Goal: Find specific page/section: Find specific page/section

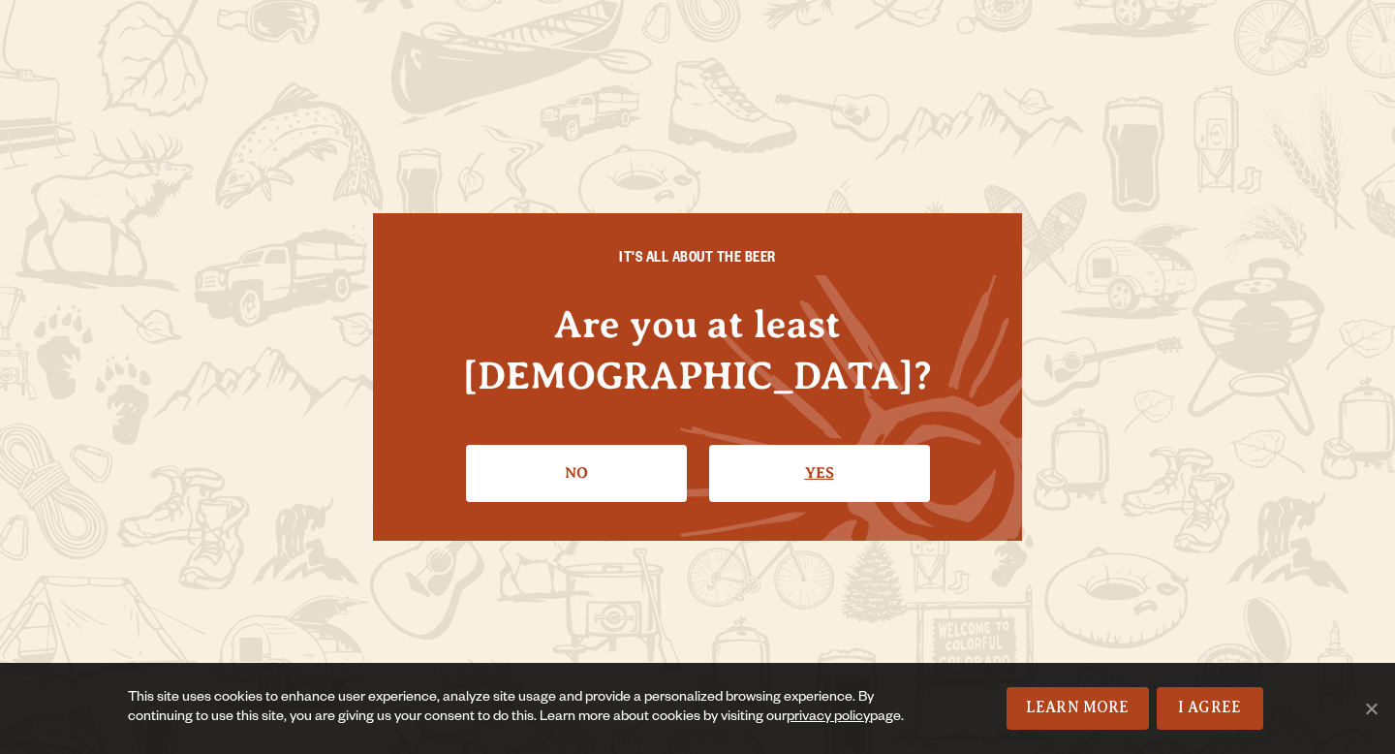
click at [767, 450] on link "Yes" at bounding box center [819, 473] width 221 height 56
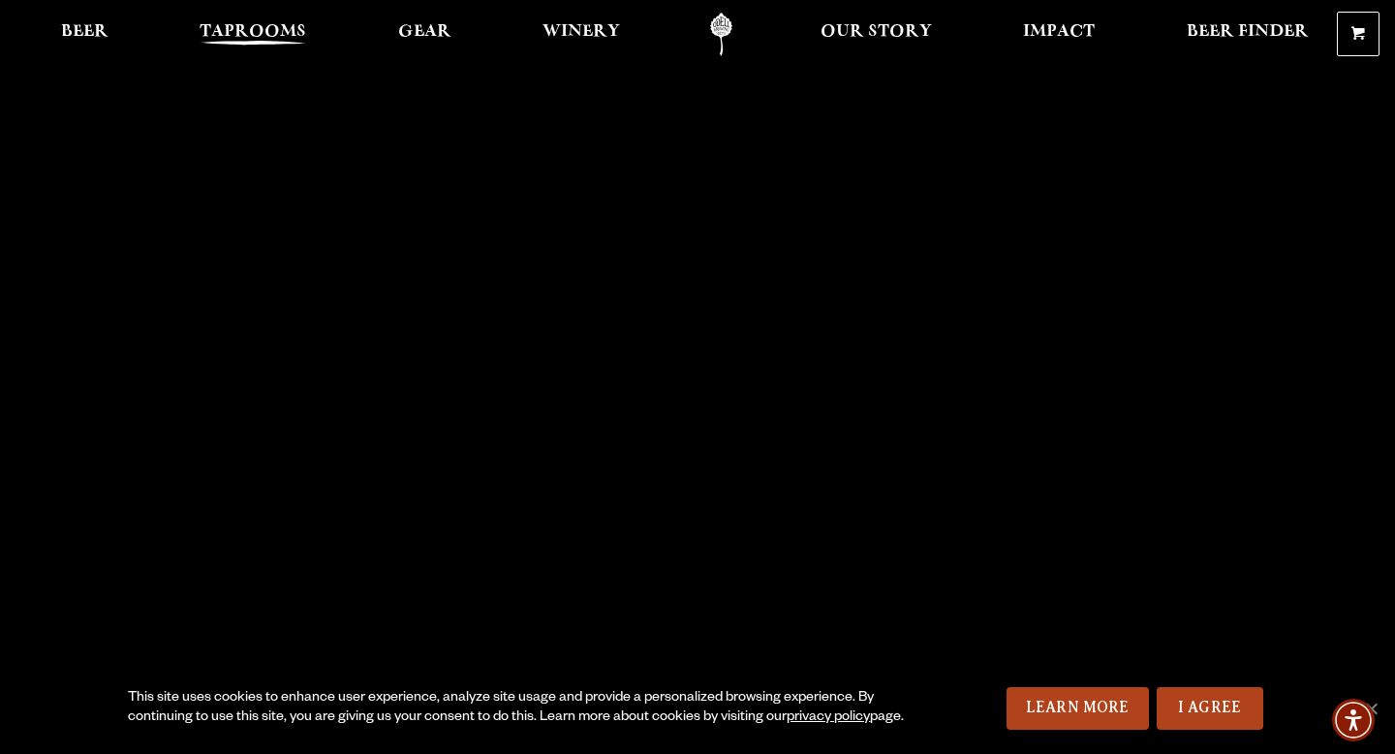
click at [239, 30] on span "Taprooms" at bounding box center [253, 32] width 107 height 16
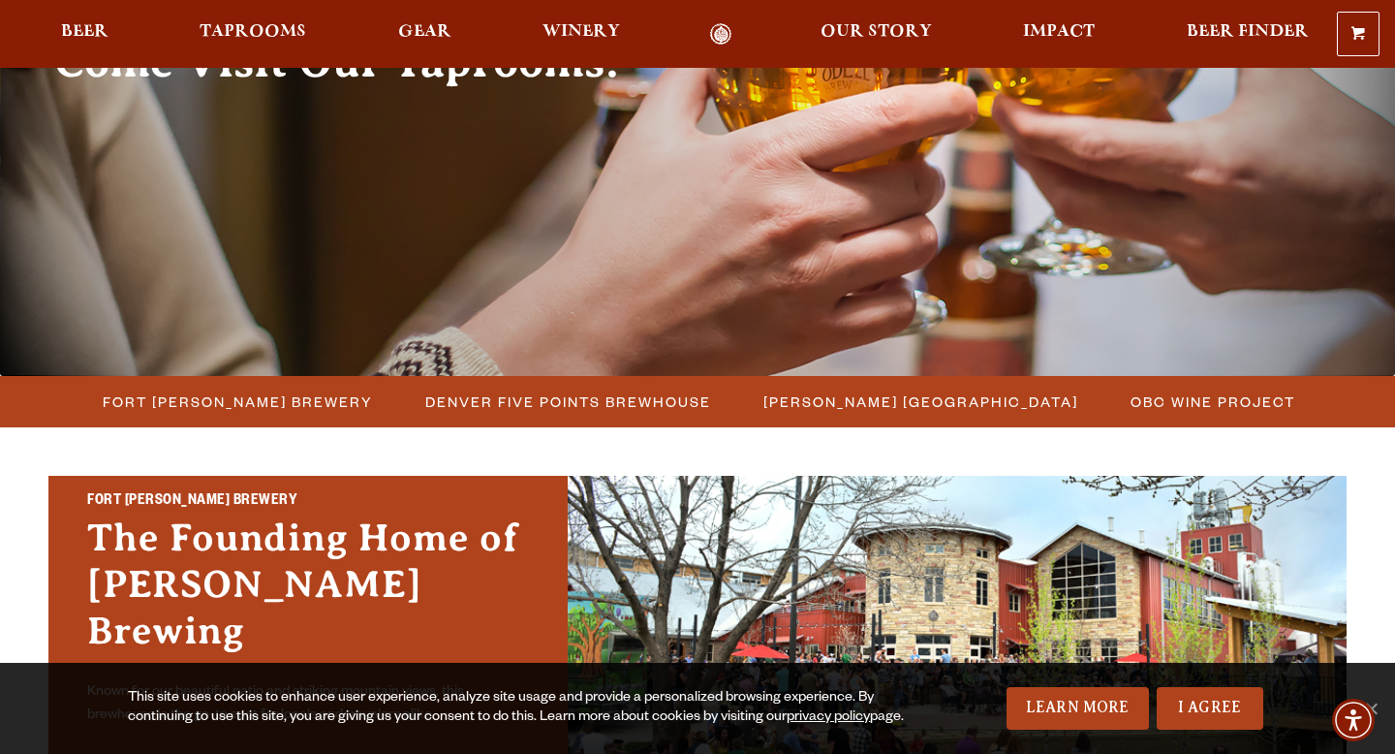
scroll to position [259, 0]
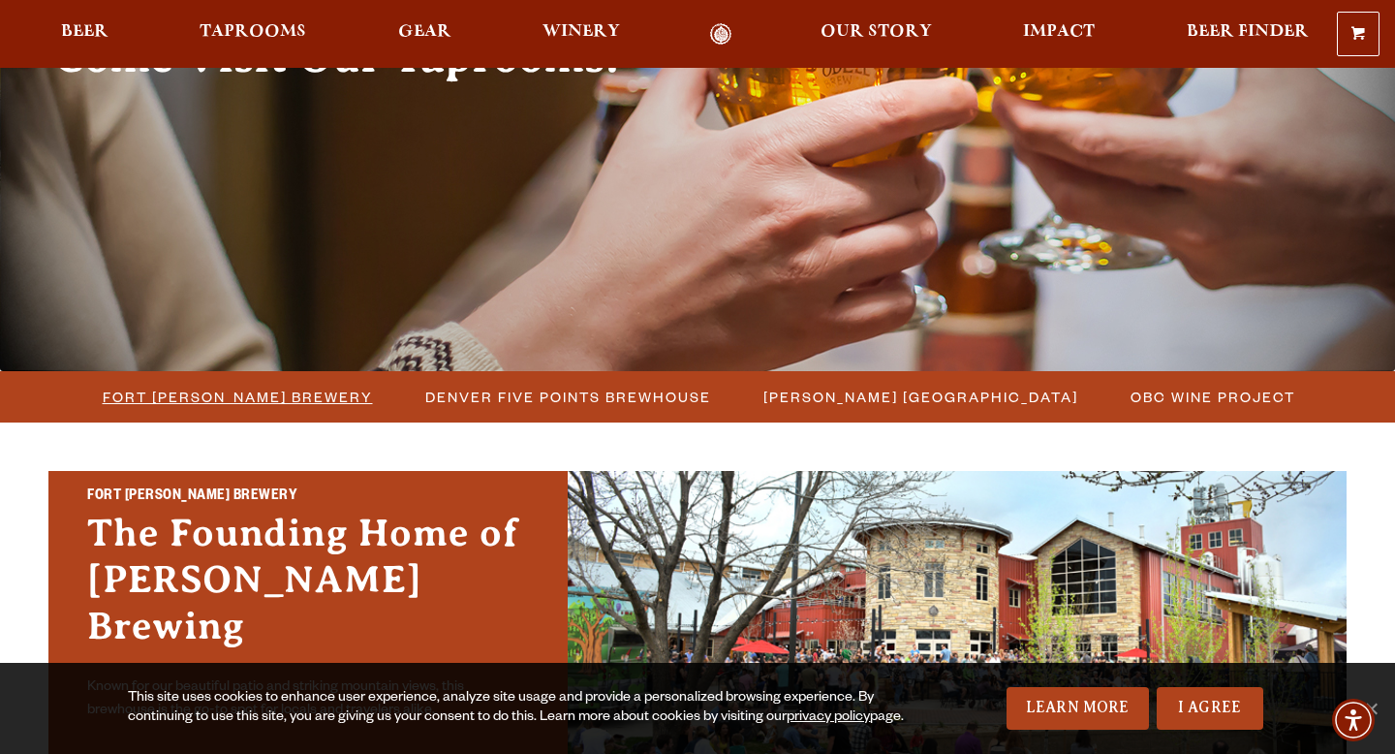
click at [281, 398] on span "Fort [PERSON_NAME] Brewery" at bounding box center [238, 397] width 270 height 28
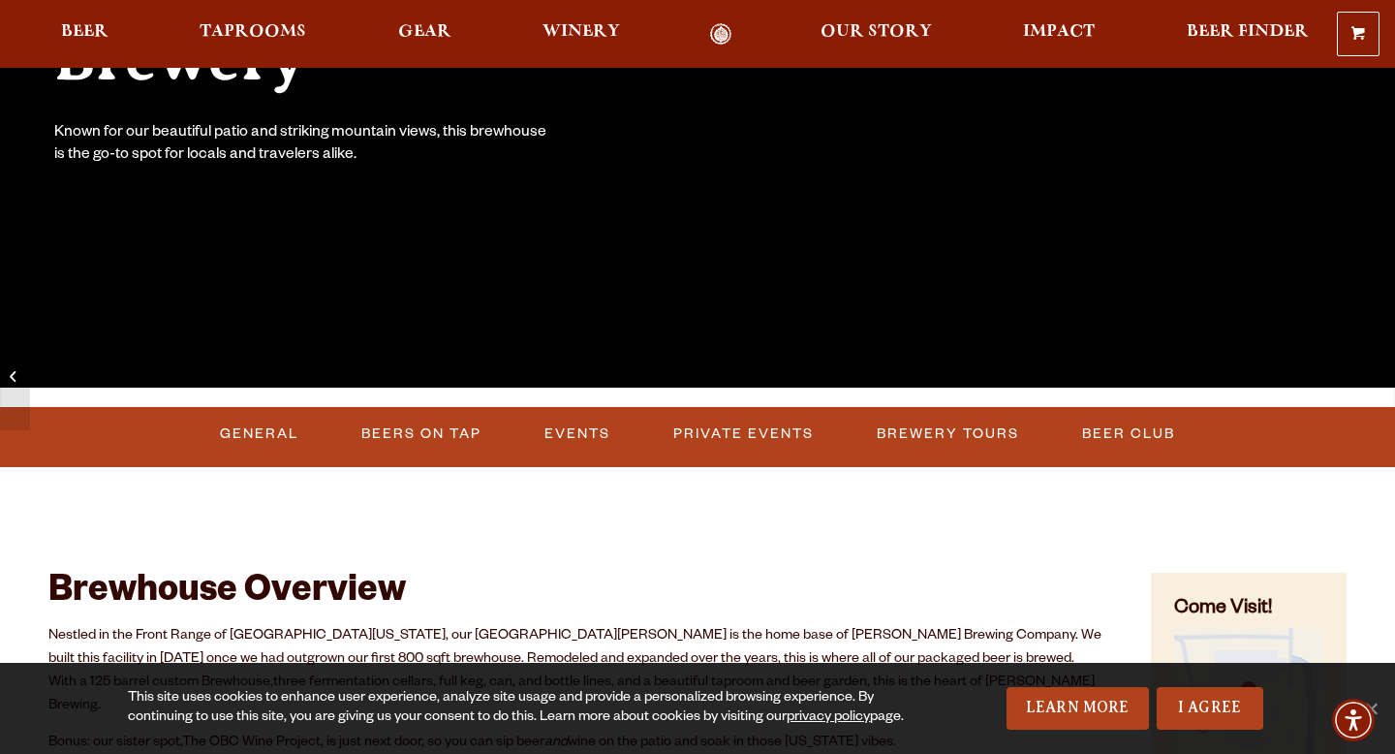
scroll to position [400, 0]
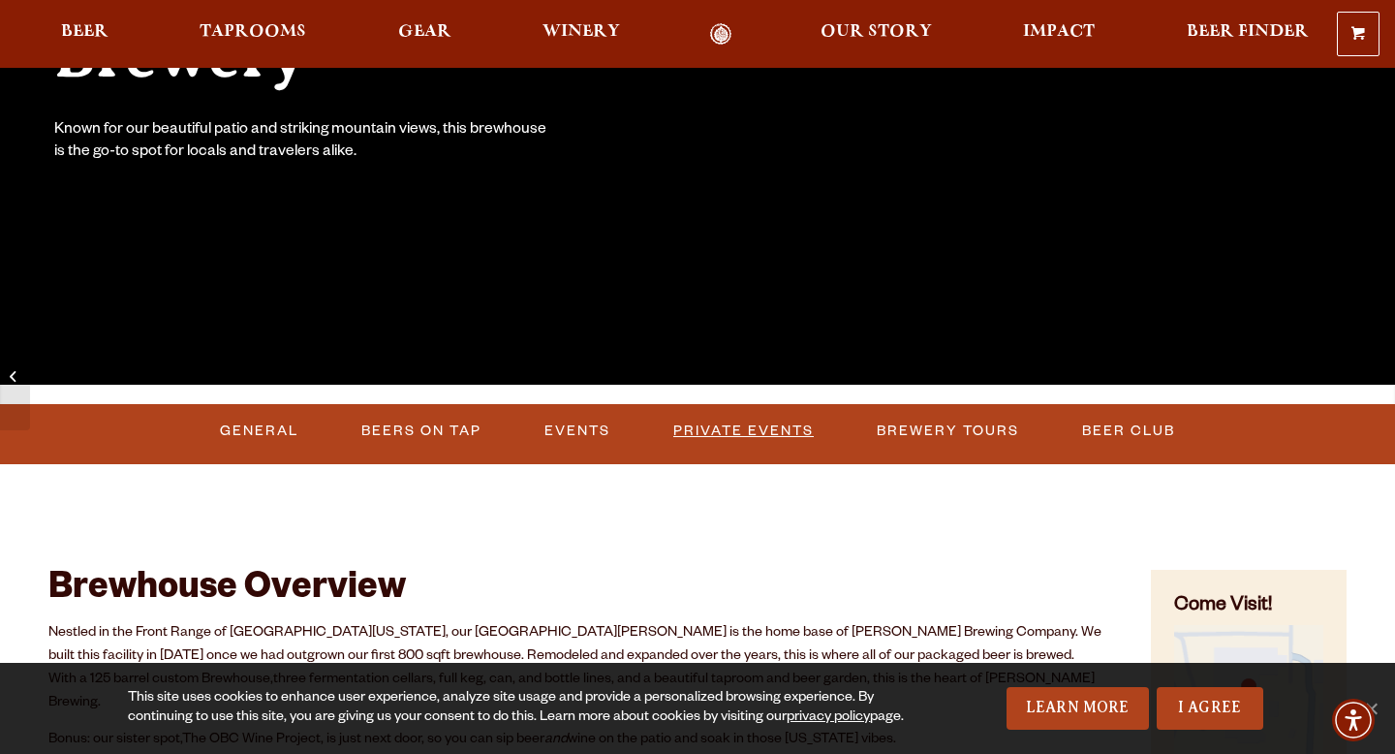
click at [726, 423] on link "Private Events" at bounding box center [744, 431] width 156 height 45
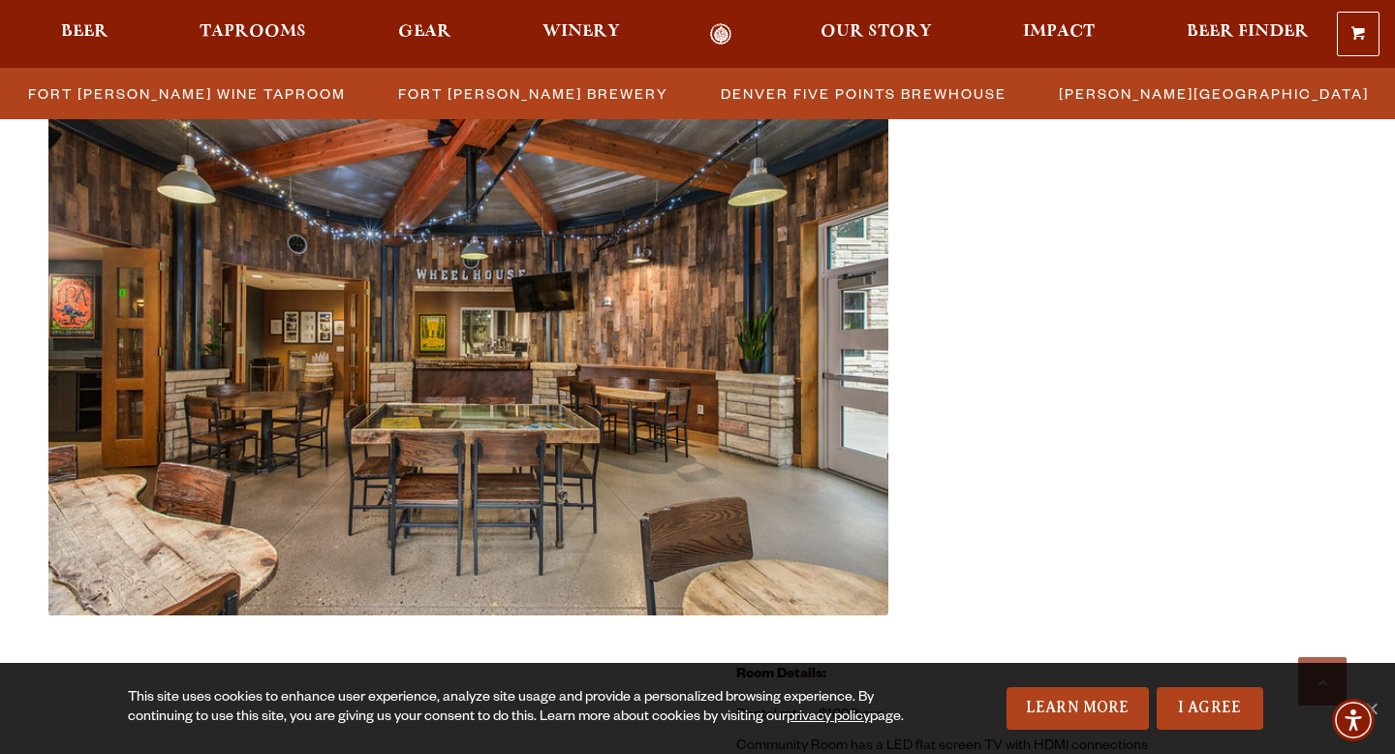
scroll to position [814, 0]
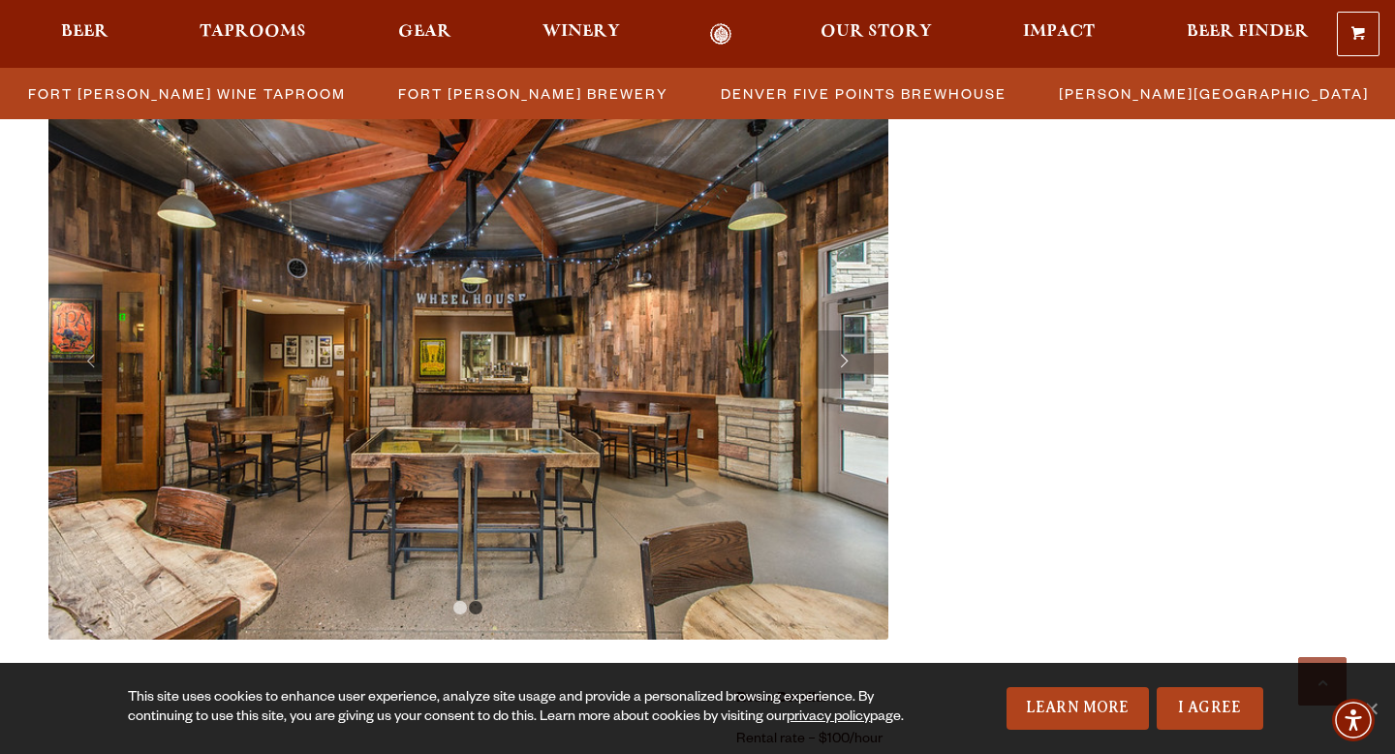
click at [845, 352] on link "Next" at bounding box center [845, 359] width 58 height 58
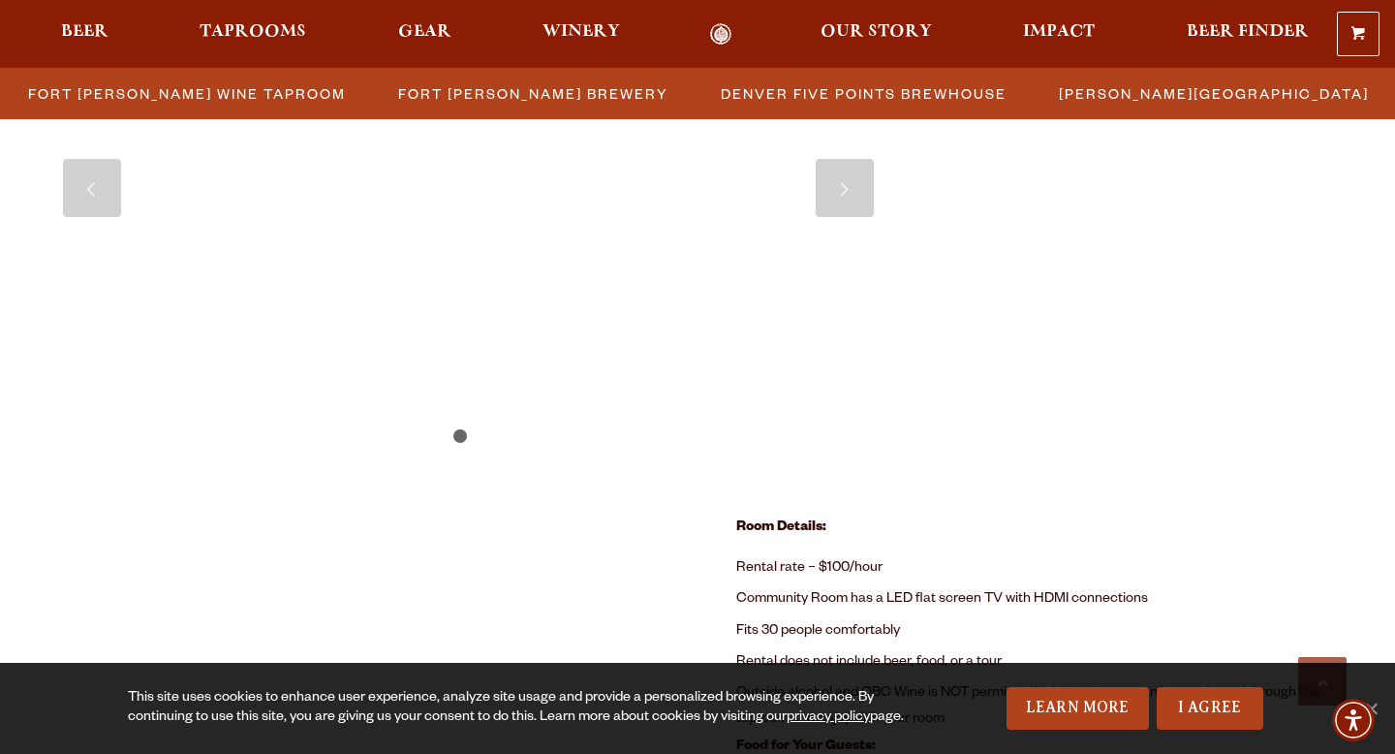
scroll to position [986, 0]
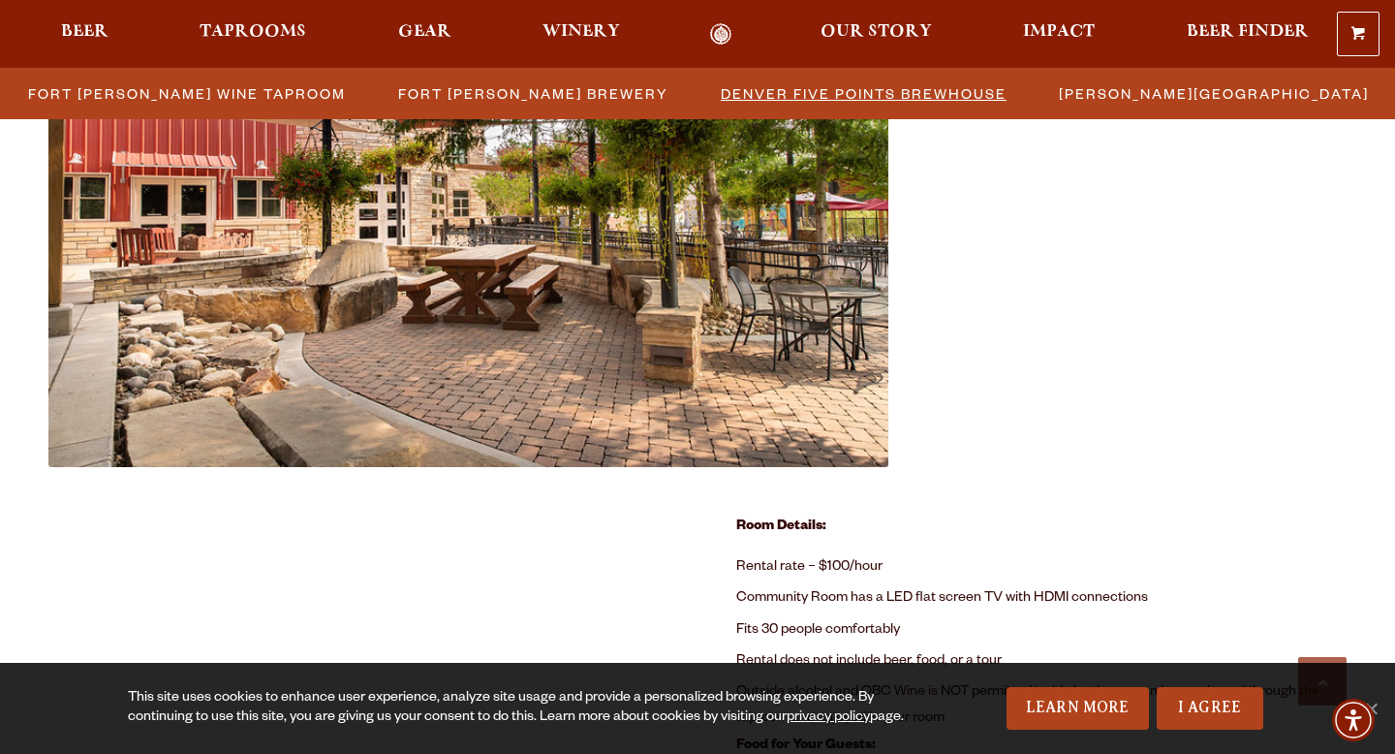
click at [916, 107] on span "Denver Five Points Brewhouse" at bounding box center [864, 93] width 286 height 28
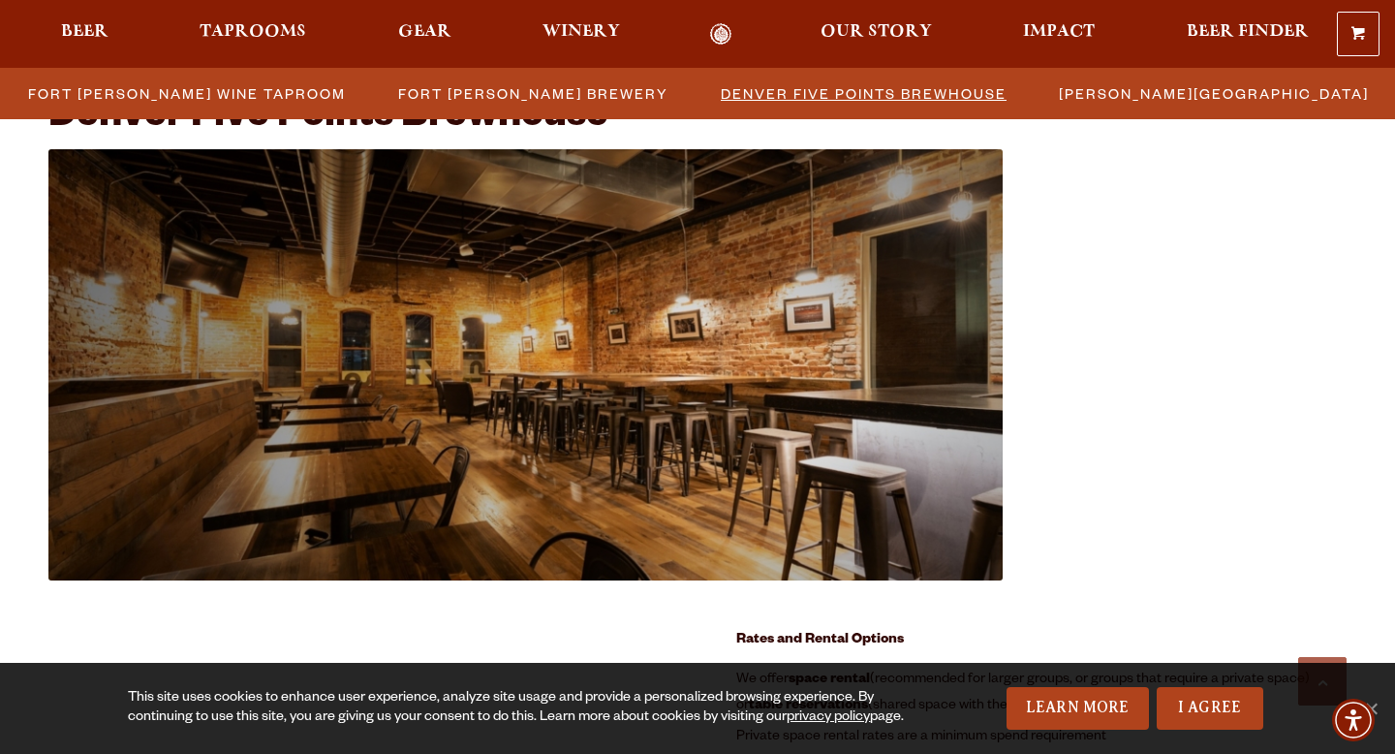
scroll to position [2065, 0]
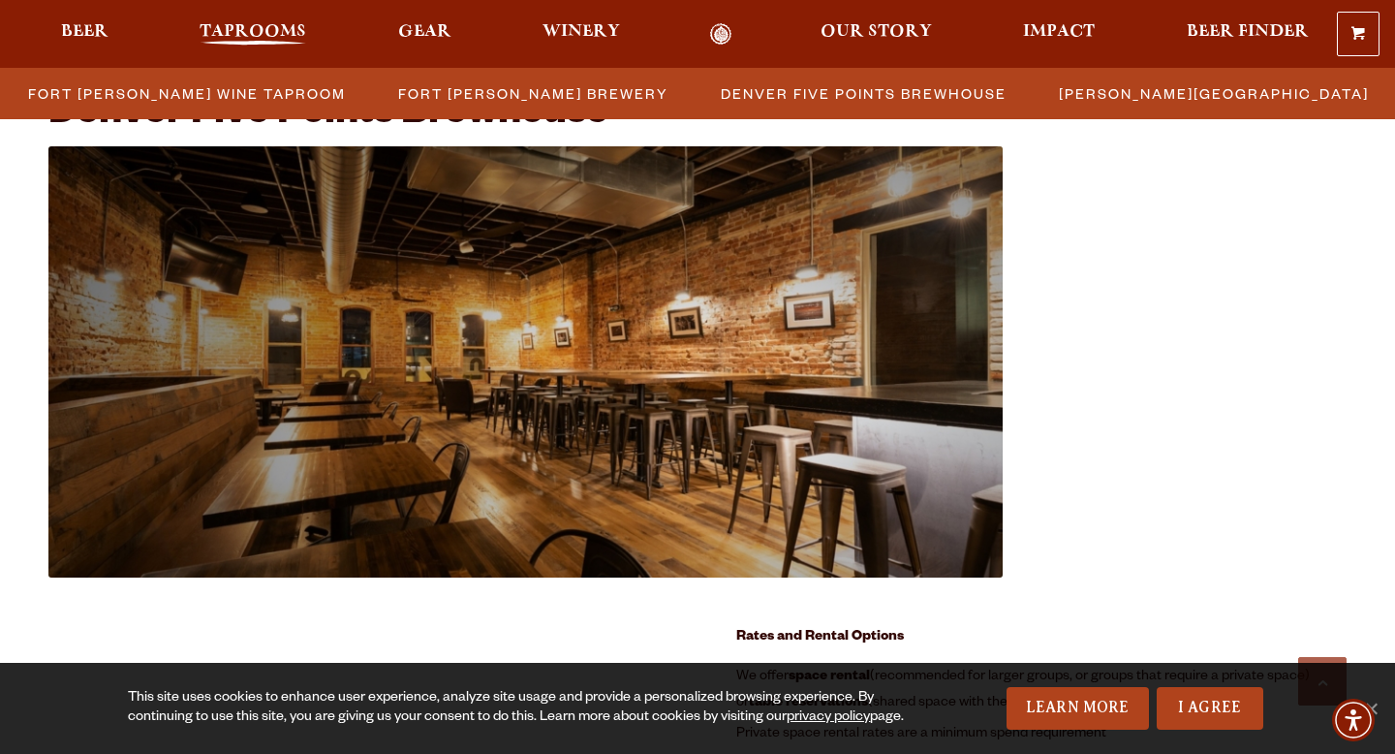
click at [288, 34] on span "Taprooms" at bounding box center [253, 32] width 107 height 16
